Goal: Ask a question

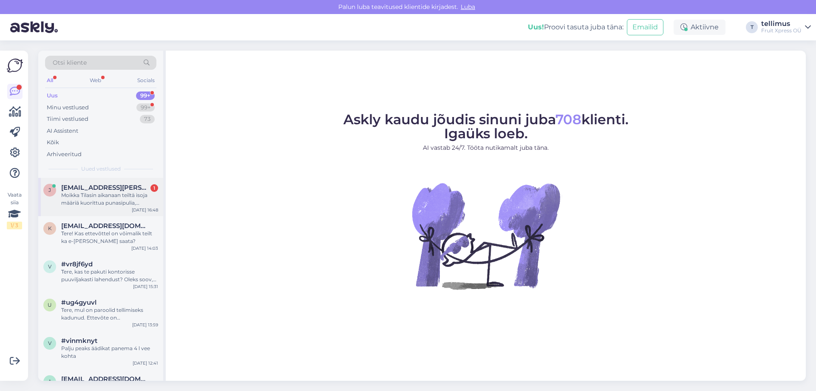
click at [77, 194] on div "Moikka Tilasin aikanaan teiltä isoja määriä kuorittua punasipulia, alhaisimmill…" at bounding box center [109, 198] width 97 height 15
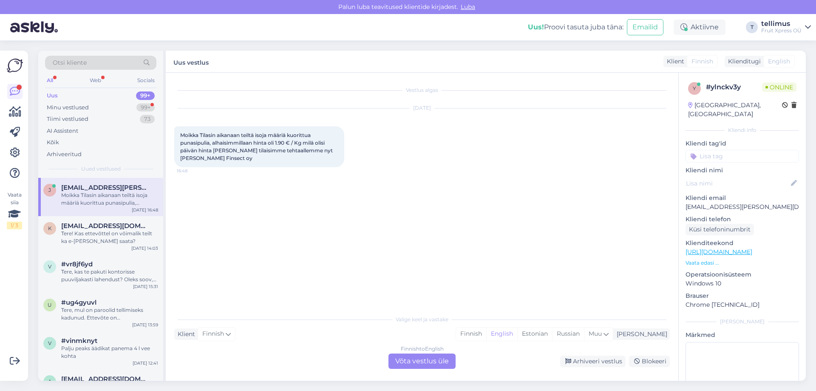
click at [406, 361] on div "Finnish to English Võta vestlus üle" at bounding box center [421, 360] width 67 height 15
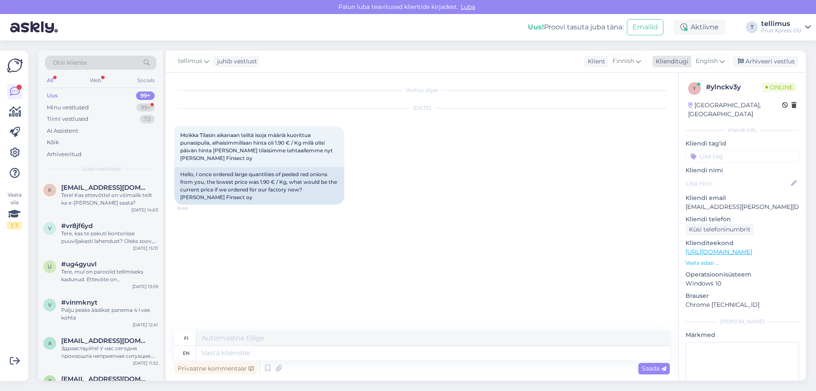
click at [709, 59] on span "English" at bounding box center [707, 61] width 22 height 9
type input "est"
click at [670, 99] on link "Estonian" at bounding box center [690, 99] width 93 height 14
click at [228, 349] on textarea at bounding box center [432, 352] width 473 height 14
type textarea "Tere,"
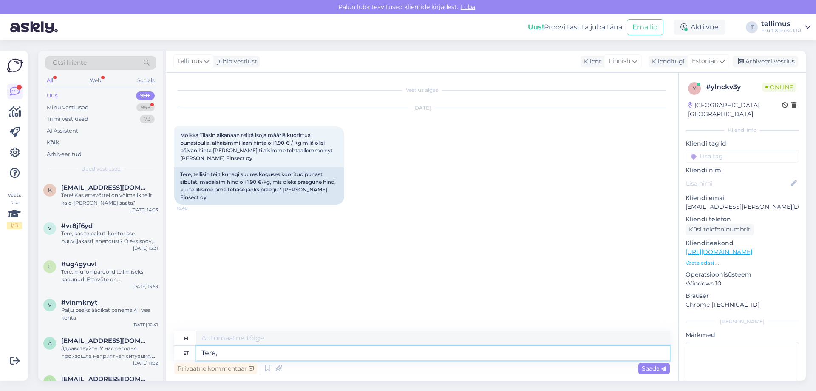
type textarea "Hei"
type textarea "Tere, k"
type textarea "Hei,"
type textarea "Tere, kas"
type textarea "Hei, on"
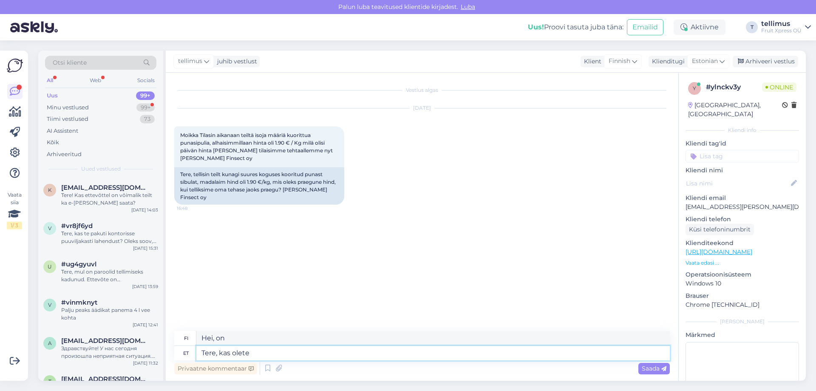
type textarea "Tere, kas olete"
type textarea "Hei, oletko"
type textarea "Tere, kas olete meie"
type textarea "Hei, oletteko te meitä?"
type textarea "Tere, kas olete meie kliendiks"
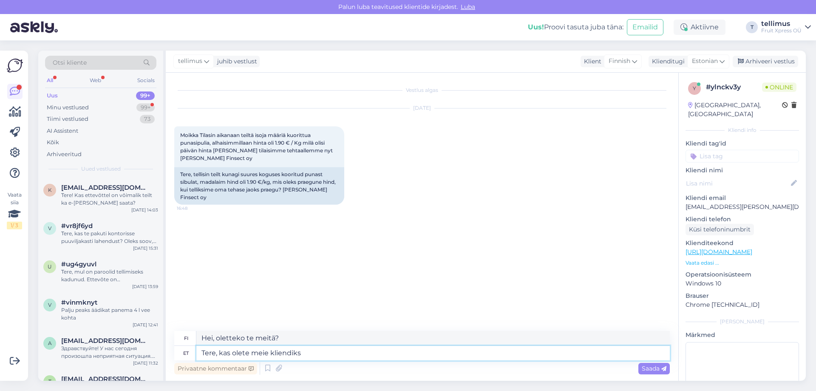
type textarea "Hei, oletko asiakkaamme?"
type textarea "Tere, kas olete meie kliendiks registeerinud?"
type textarea "Hei, oletko rekisteröitynyt asiakkaaksemme?"
type textarea "Tere, kas olete meie kliendiks registeerinud? Mis a"
type textarea "Hei, oletko rekisteröitynyt asiakkaaksemme? Mitä"
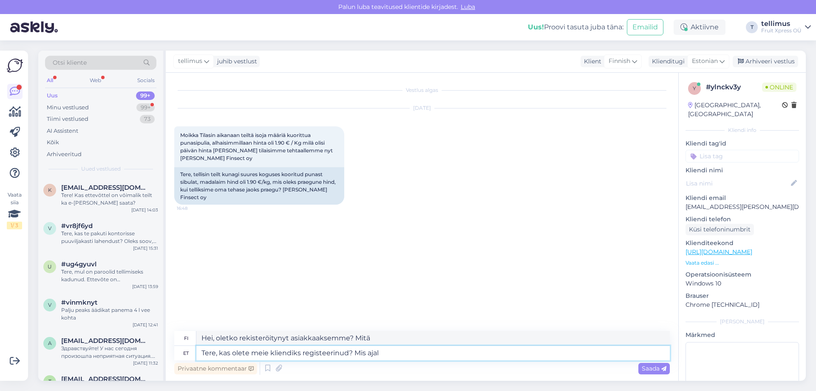
type textarea "Tere, kas olete meie kliendiks registeerinud? Mis ajal"
type textarea "Hei, oletko rekisteröitynyt asiakkaaksemme? Mihin aikaan?"
type textarea "Tere, kas olete meie kliendiks registeerinud? Mis ajal Te u"
type textarea "Hei, oletko rekisteröitynyt asiakkaaksemme? Milloin teit sen?"
type textarea "Tere, kas olete meie kliendiks registeerinud? Mis ajal Te umbes t"
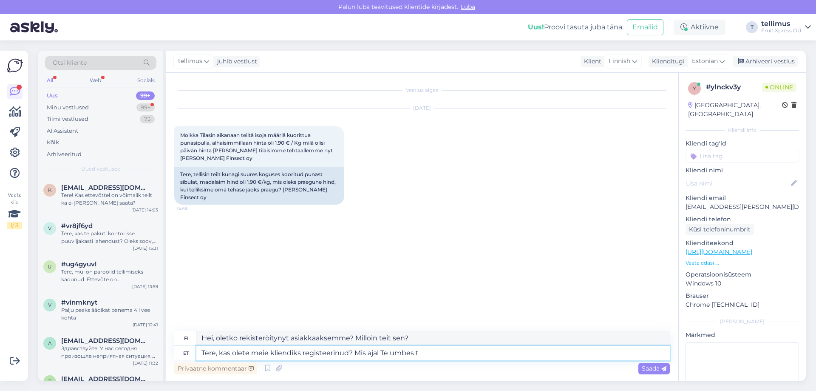
type textarea "Hei, oletko rekisteröitynyt asiakkaaksemme? Mihin aikaan olette liikkeellä?"
type textarea "Tere, kas olete meie kliendiks registeerinud? Mis ajal Te umbes [PERSON_NAME]"
type textarea "Hei, oletko rekisteröitynyt asiakkaaksemme? [PERSON_NAME] suunnilleen teit tila…"
type textarea "Tere, kas olete meie kliendiks registeerinud? Mis ajal Te umbes tellisite?"
